Goal: Task Accomplishment & Management: Complete application form

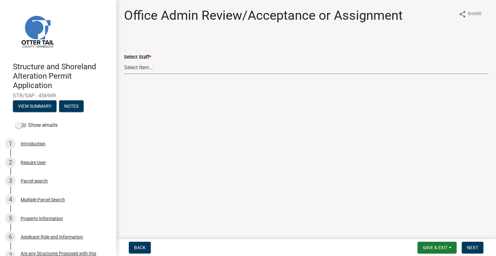
click at [149, 68] on select "Select Item... Alexis Newark (anewark@ottertailcounty.gov) Amy Busko (abusko@ot…" at bounding box center [306, 67] width 365 height 13
click at [124, 61] on select "Select Item... Alexis Newark (anewark@ottertailcounty.gov) Amy Busko (abusko@ot…" at bounding box center [306, 67] width 365 height 13
select select "587f38f5-c90e-4c12-9e10-d3e23909bbca"
click at [468, 244] on button "Next" at bounding box center [473, 247] width 22 height 12
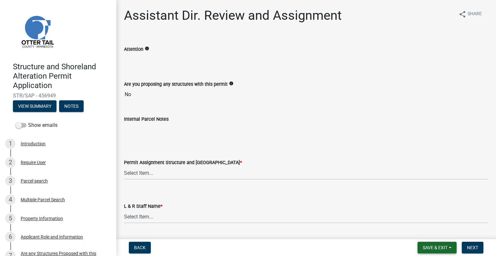
click at [429, 244] on button "Save & Exit" at bounding box center [437, 247] width 39 height 12
click at [423, 225] on button "Save & Exit" at bounding box center [431, 231] width 52 height 16
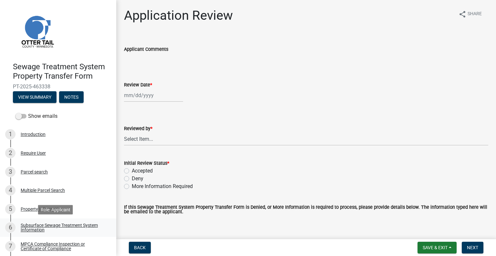
click at [73, 231] on div "Subsurface Sewage Treatment System Information" at bounding box center [63, 227] width 85 height 9
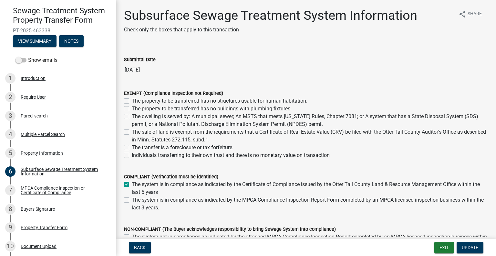
scroll to position [67, 0]
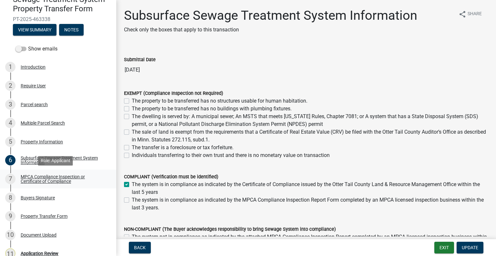
click at [70, 174] on div "MPCA Compliance Inspection or Certificate of Compliance" at bounding box center [63, 178] width 85 height 9
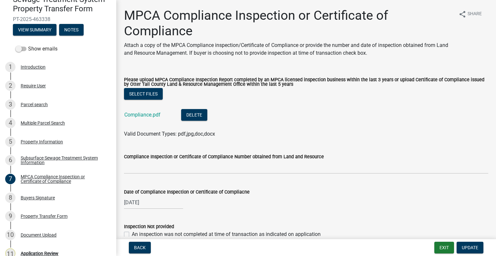
click at [158, 118] on div "Compliance.pdf" at bounding box center [147, 115] width 47 height 13
click at [154, 115] on link "Compliance.pdf" at bounding box center [142, 115] width 36 height 6
click at [47, 199] on div "Buyers Signature" at bounding box center [38, 197] width 34 height 5
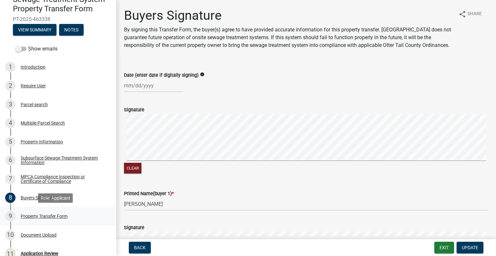
click at [59, 215] on div "Property Transfer Form" at bounding box center [44, 216] width 47 height 5
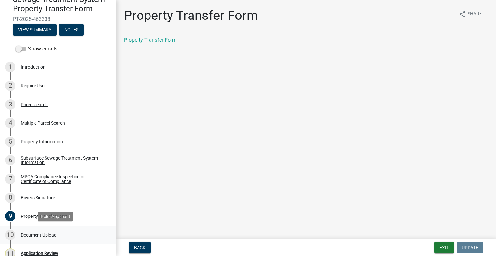
click at [54, 233] on div "Document Upload" at bounding box center [39, 234] width 36 height 5
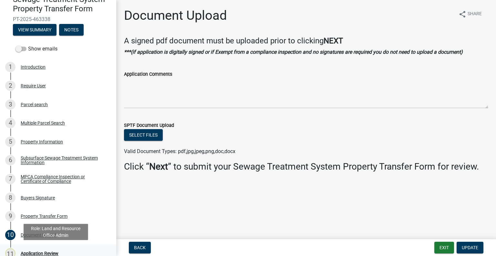
click at [51, 251] on div "Application Review" at bounding box center [40, 253] width 38 height 5
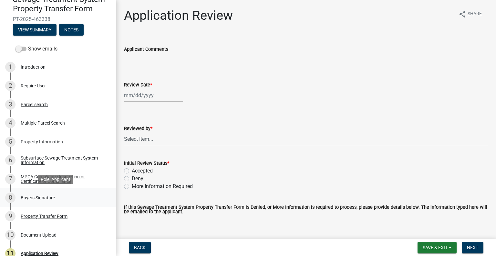
click at [50, 196] on div "Buyers Signature" at bounding box center [38, 197] width 34 height 5
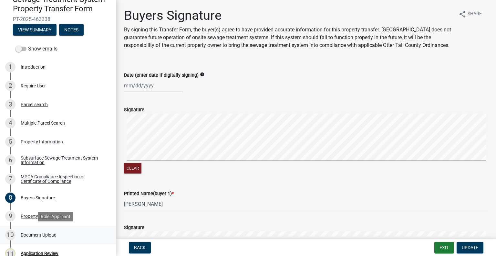
click at [51, 233] on div "Document Upload" at bounding box center [39, 234] width 36 height 5
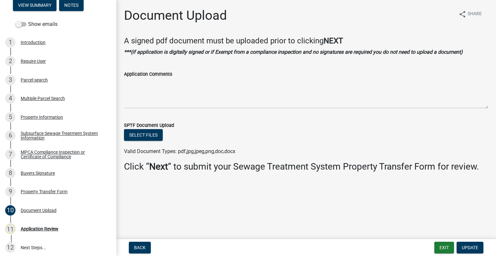
scroll to position [95, 0]
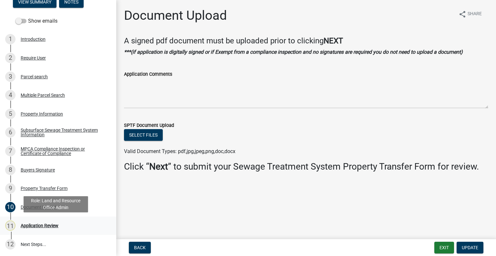
click at [53, 223] on div "Application Review" at bounding box center [40, 225] width 38 height 5
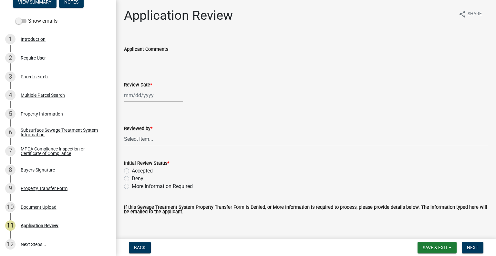
click at [162, 96] on div at bounding box center [153, 95] width 59 height 13
select select "8"
select select "2025"
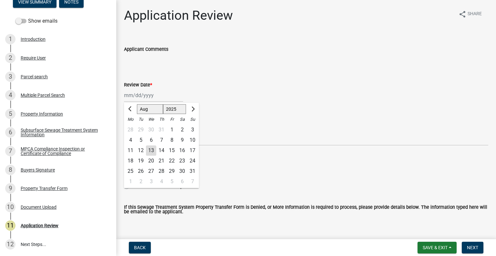
click at [153, 148] on div "13" at bounding box center [151, 150] width 10 height 10
type input "[DATE]"
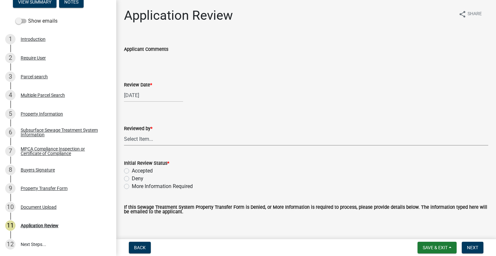
click at [155, 139] on select "Select Item... [PERSON_NAME] [PERSON_NAME] [PERSON_NAME] [PERSON_NAME] [PERSON_…" at bounding box center [306, 138] width 365 height 13
click at [124, 132] on select "Select Item... [PERSON_NAME] [PERSON_NAME] [PERSON_NAME] [PERSON_NAME] [PERSON_…" at bounding box center [306, 138] width 365 height 13
select select "2217fab6-25d2-4df2-8e35-18ddd05e0fe8"
click at [149, 187] on label "More Information Required" at bounding box center [162, 186] width 61 height 8
click at [136, 187] on input "More Information Required" at bounding box center [134, 184] width 4 height 4
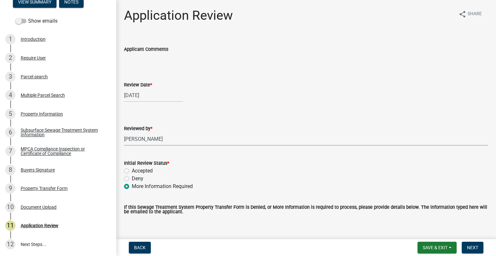
radio input "true"
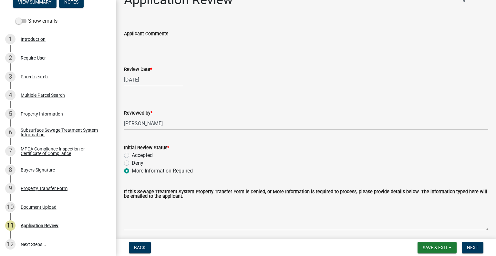
scroll to position [40, 0]
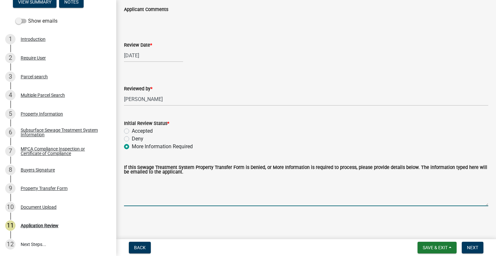
click at [165, 195] on textarea "If this Sewage Treatment System Property Transfer Form is Denied, or More Infor…" at bounding box center [306, 191] width 365 height 30
type textarea "need buyers to sign."
click at [470, 250] on span "Next" at bounding box center [472, 247] width 11 height 5
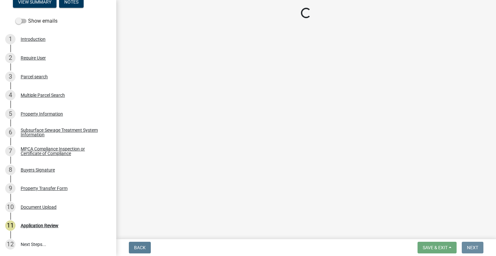
scroll to position [0, 0]
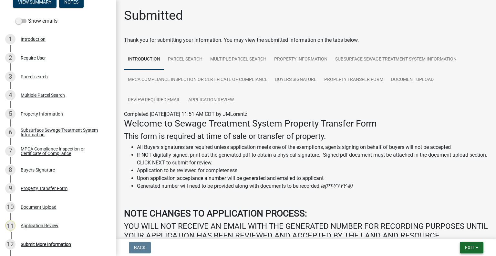
click at [470, 243] on button "Exit" at bounding box center [472, 247] width 24 height 12
click at [463, 236] on button "Save & Exit" at bounding box center [458, 231] width 52 height 16
